Goal: Find contact information: Obtain details needed to contact an individual or organization

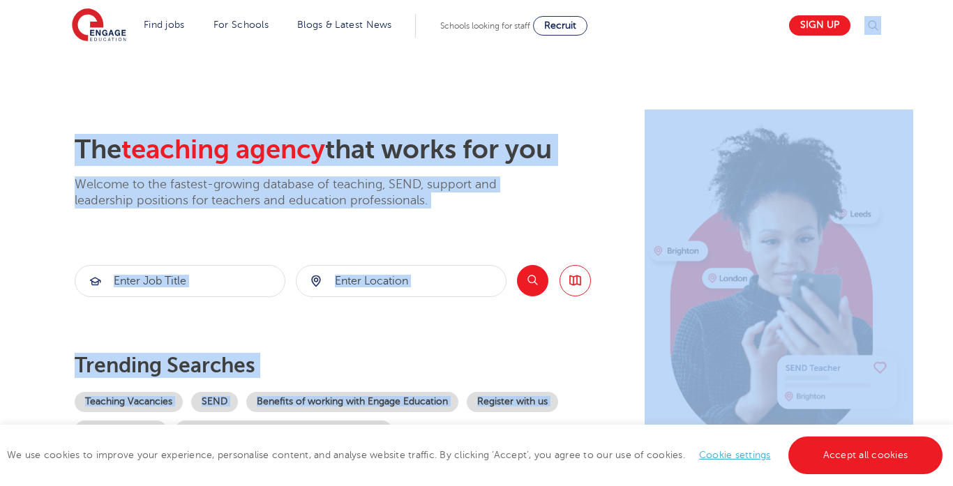
drag, startPoint x: 953, startPoint y: 10, endPoint x: 953, endPoint y: 238, distance: 228.2
click at [904, 6] on header "Find jobs All vacancies We have one of the UK's largest database. and with hund…" at bounding box center [476, 25] width 953 height 50
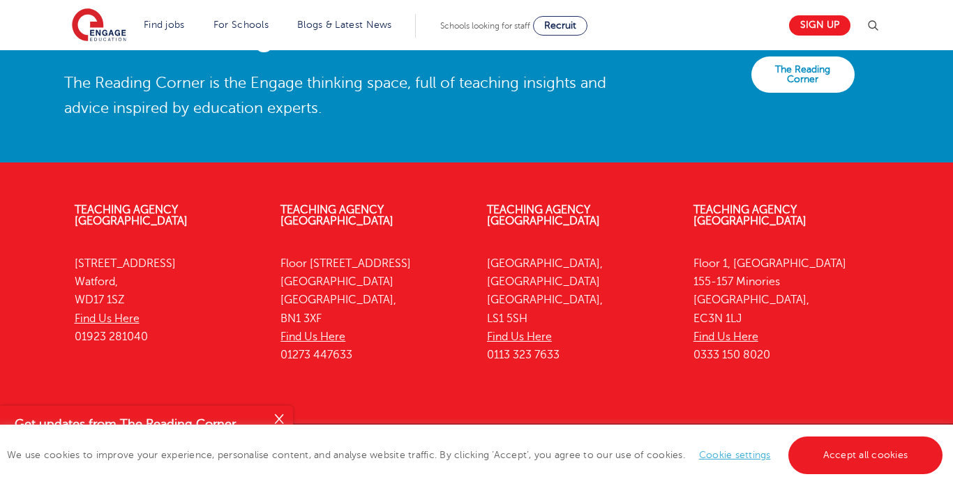
scroll to position [3188, 0]
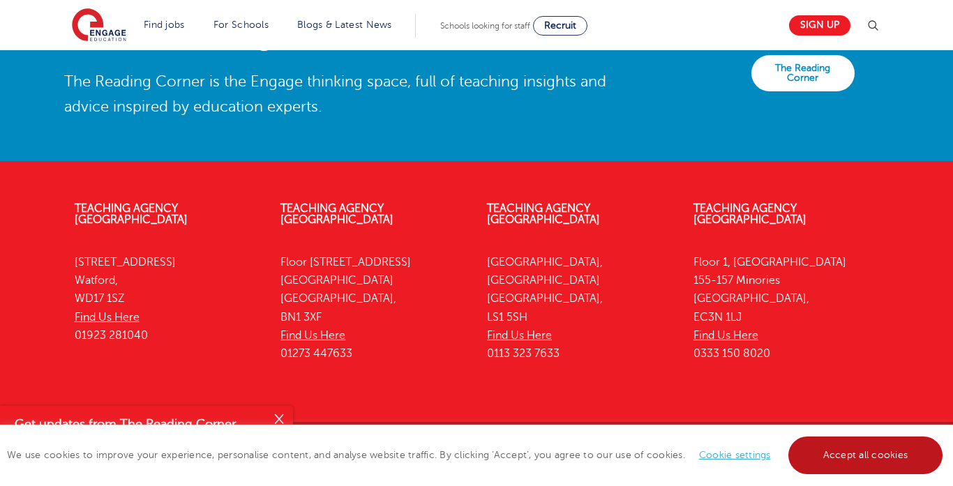
click at [870, 440] on link "Accept all cookies" at bounding box center [866, 456] width 155 height 38
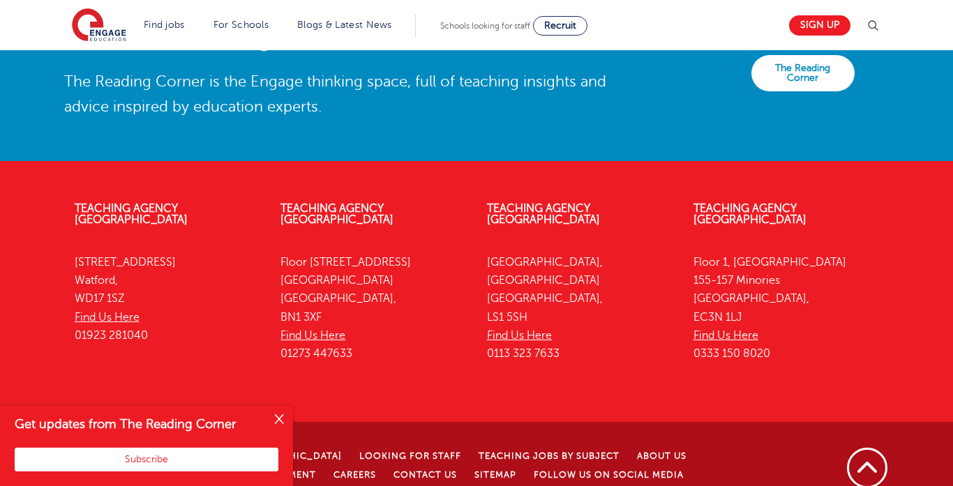
click at [282, 420] on button "Close" at bounding box center [279, 420] width 28 height 28
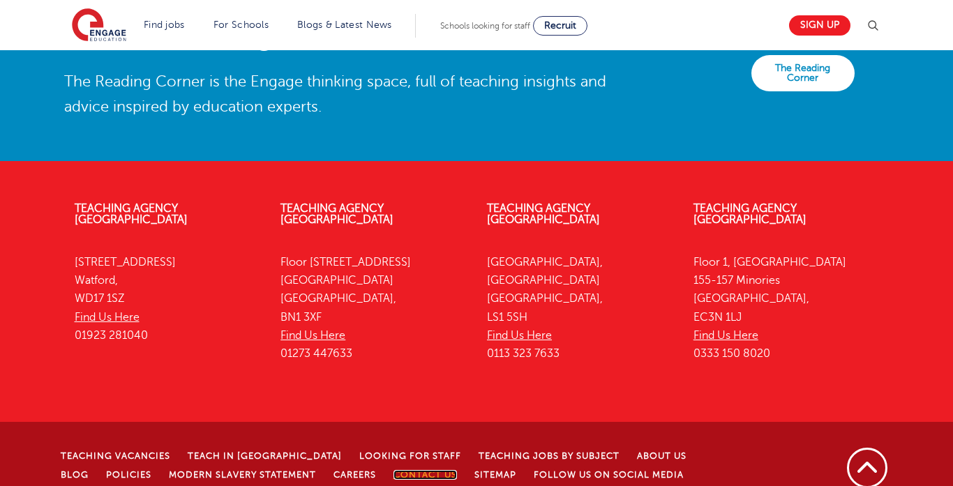
click at [394, 463] on link "Contact Us" at bounding box center [426, 475] width 64 height 10
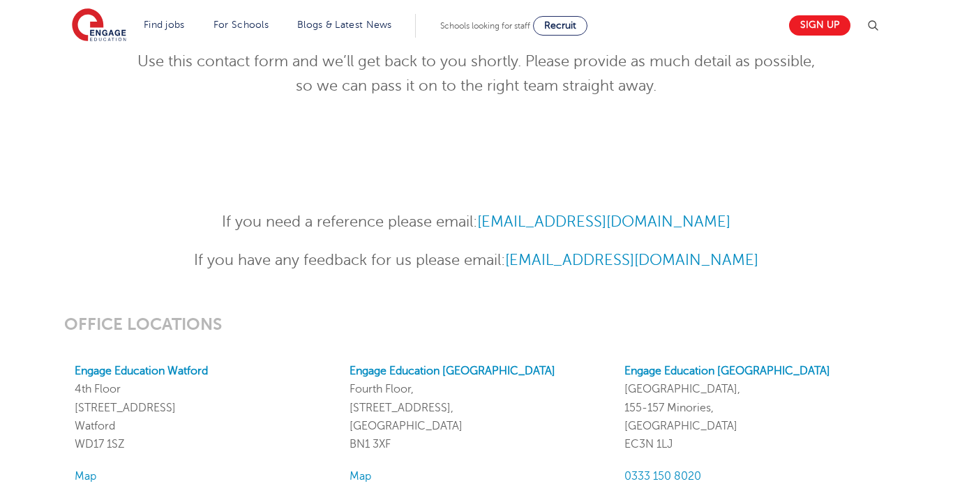
scroll to position [403, 0]
drag, startPoint x: 485, startPoint y: 225, endPoint x: 757, endPoint y: 213, distance: 272.4
click at [757, 213] on p "If you need a reference please email: [EMAIL_ADDRESS][DOMAIN_NAME]" at bounding box center [477, 222] width 685 height 24
copy link "[EMAIL_ADDRESS][DOMAIN_NAME]"
